Goal: Navigation & Orientation: Go to known website

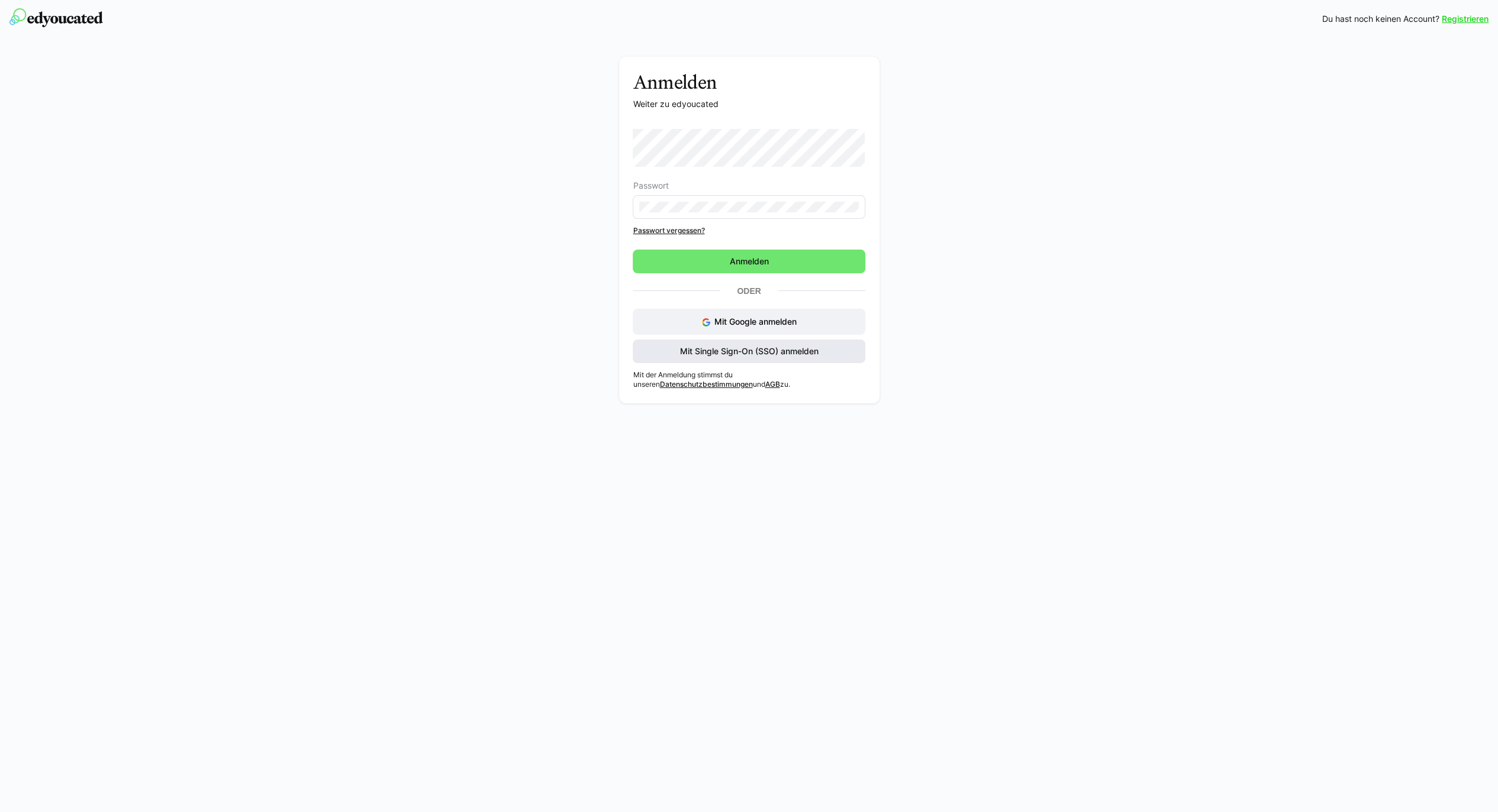
drag, startPoint x: 701, startPoint y: 336, endPoint x: 701, endPoint y: 345, distance: 9.0
click at [701, 336] on div "Mit Google anmelden Mit Single Sign-On (SSO) anmelden" at bounding box center [749, 335] width 232 height 55
click at [700, 348] on span "Mit Single Sign-On (SSO) anmelden" at bounding box center [749, 351] width 142 height 12
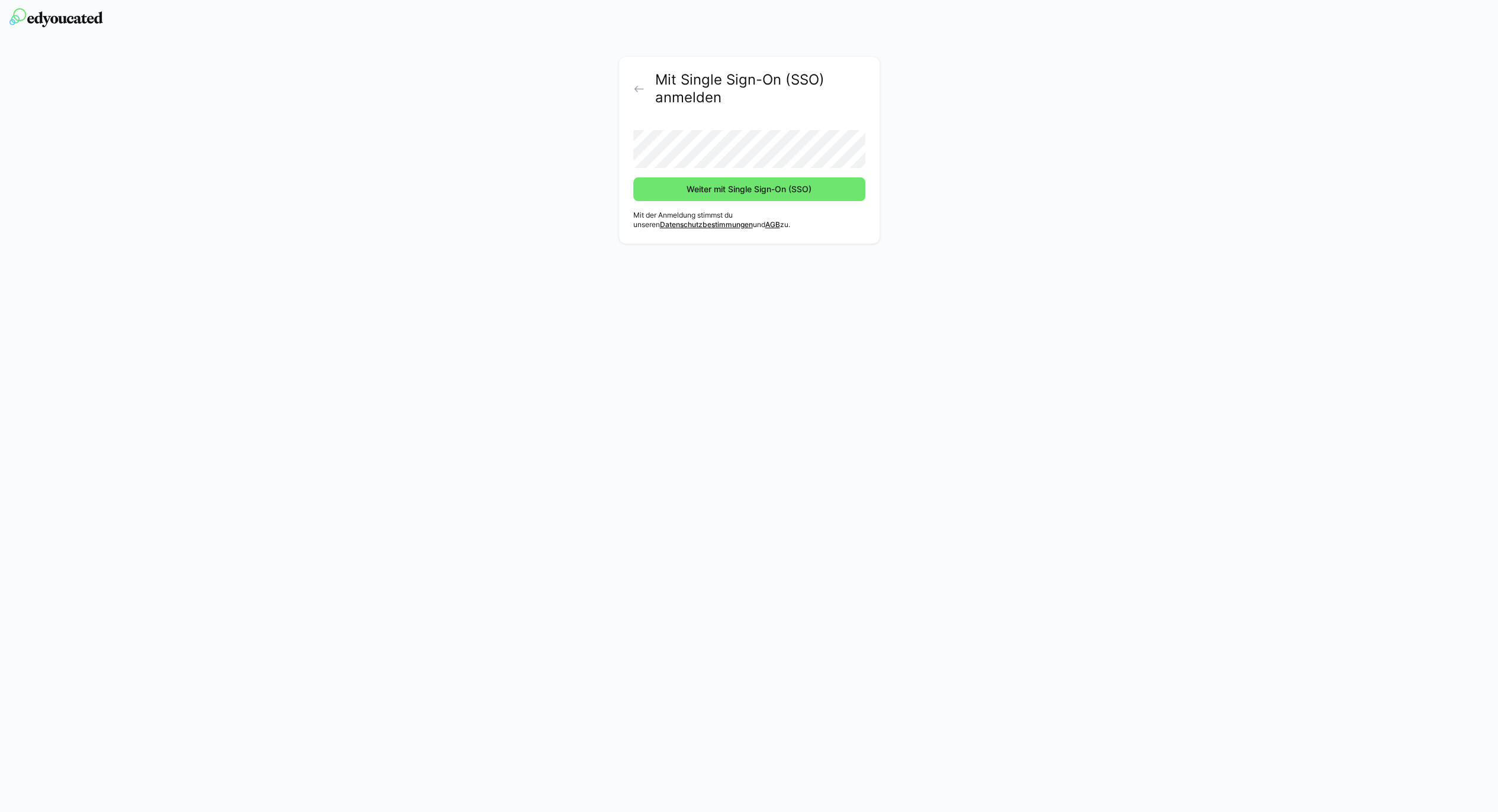
click at [633, 177] on button "Weiter mit Single Sign-On (SSO)" at bounding box center [749, 189] width 232 height 24
